Goal: Check status: Check status

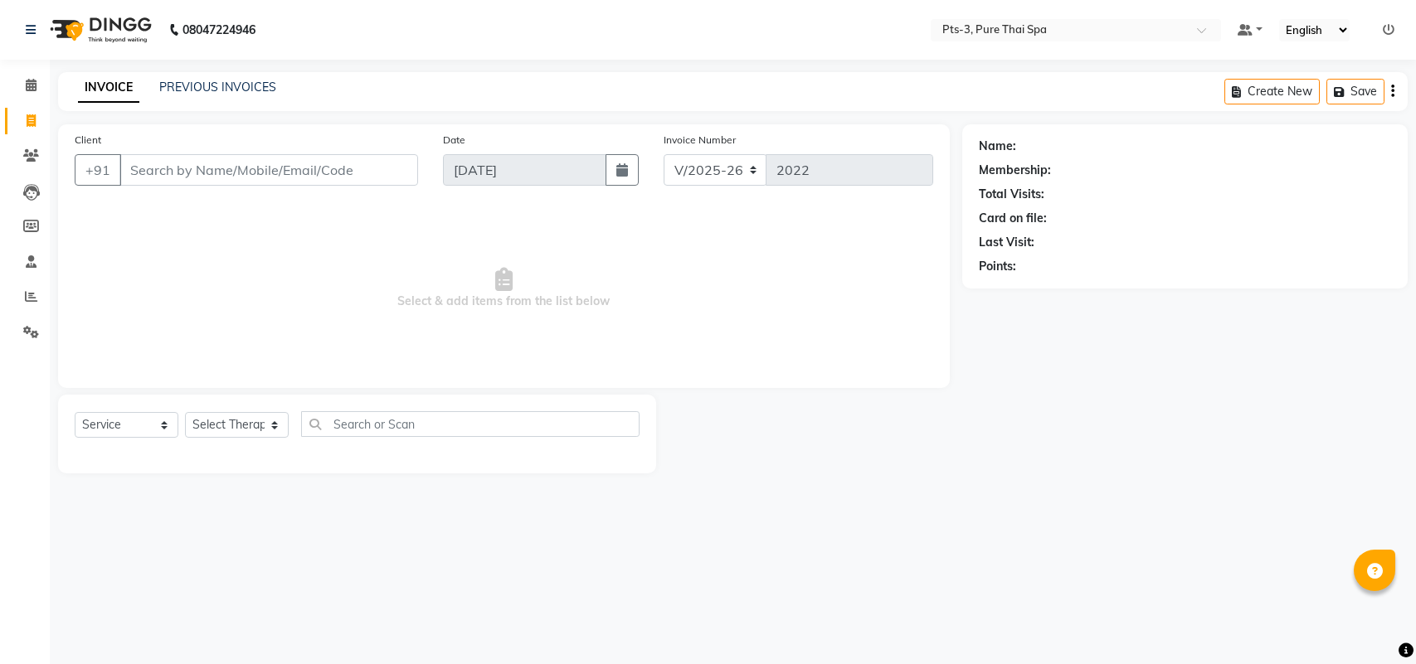
select select "6461"
select select "service"
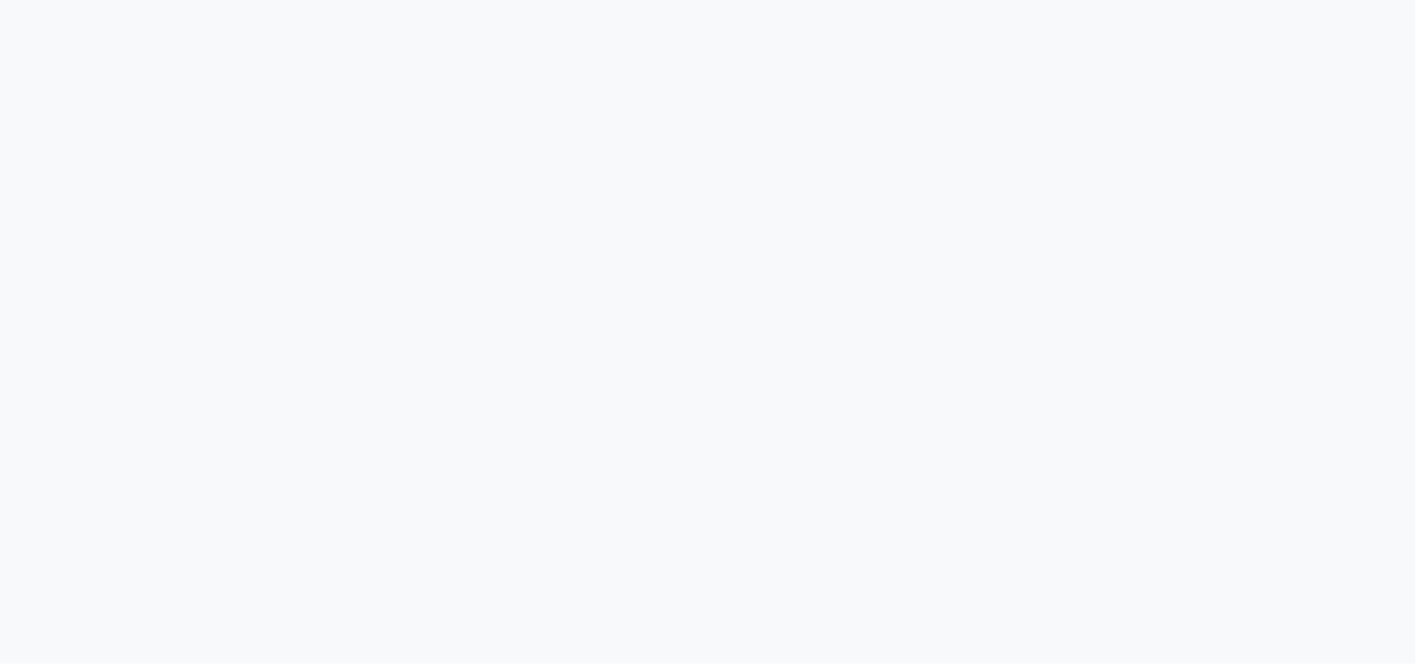
select select "service"
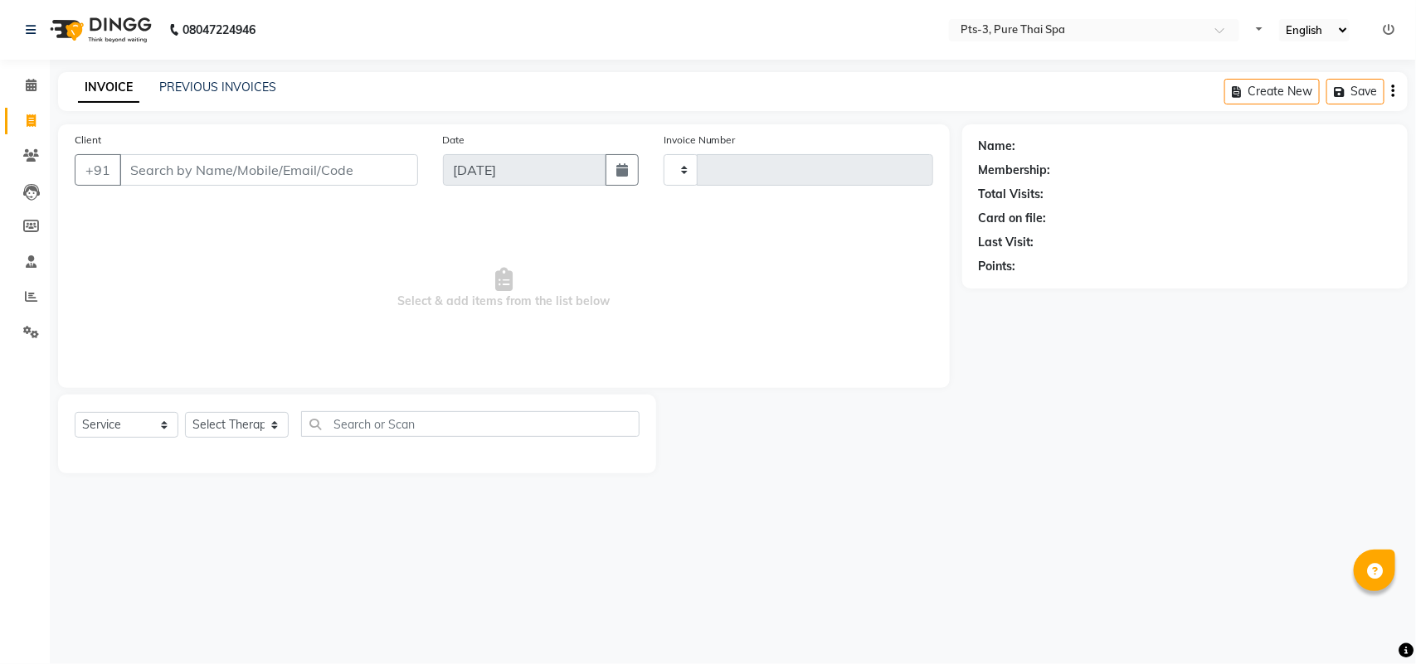
type input "2022"
select select "6461"
click at [191, 80] on link "PREVIOUS INVOICES" at bounding box center [217, 87] width 117 height 15
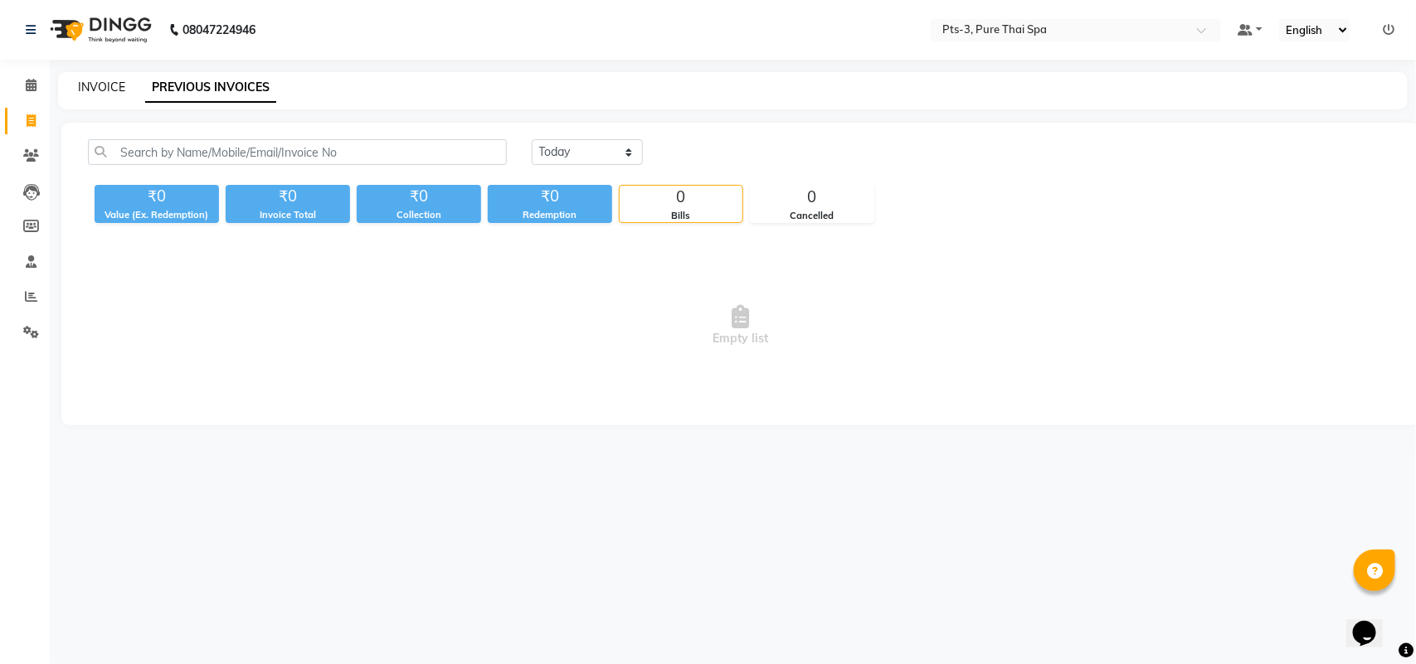
click at [92, 83] on link "INVOICE" at bounding box center [101, 87] width 47 height 15
select select "6461"
select select "service"
